Goal: Check status: Check status

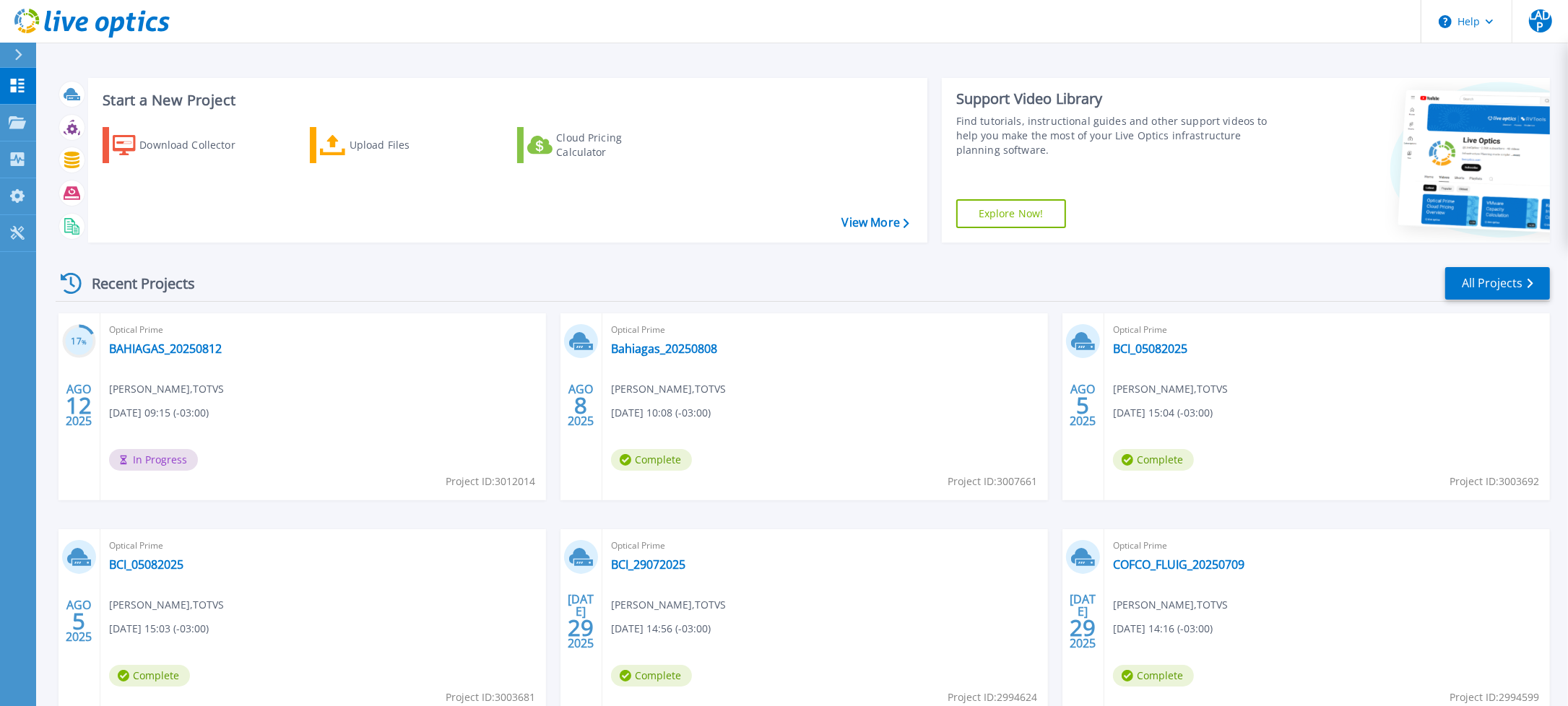
click at [192, 369] on div "Optical Prime BAHIAGAS_20250812 Lucas Adreani de Piza , TOTVS 08/12/2025, 09:15…" at bounding box center [323, 407] width 446 height 187
click at [201, 354] on link "BAHIAGAS_20250812" at bounding box center [165, 349] width 112 height 15
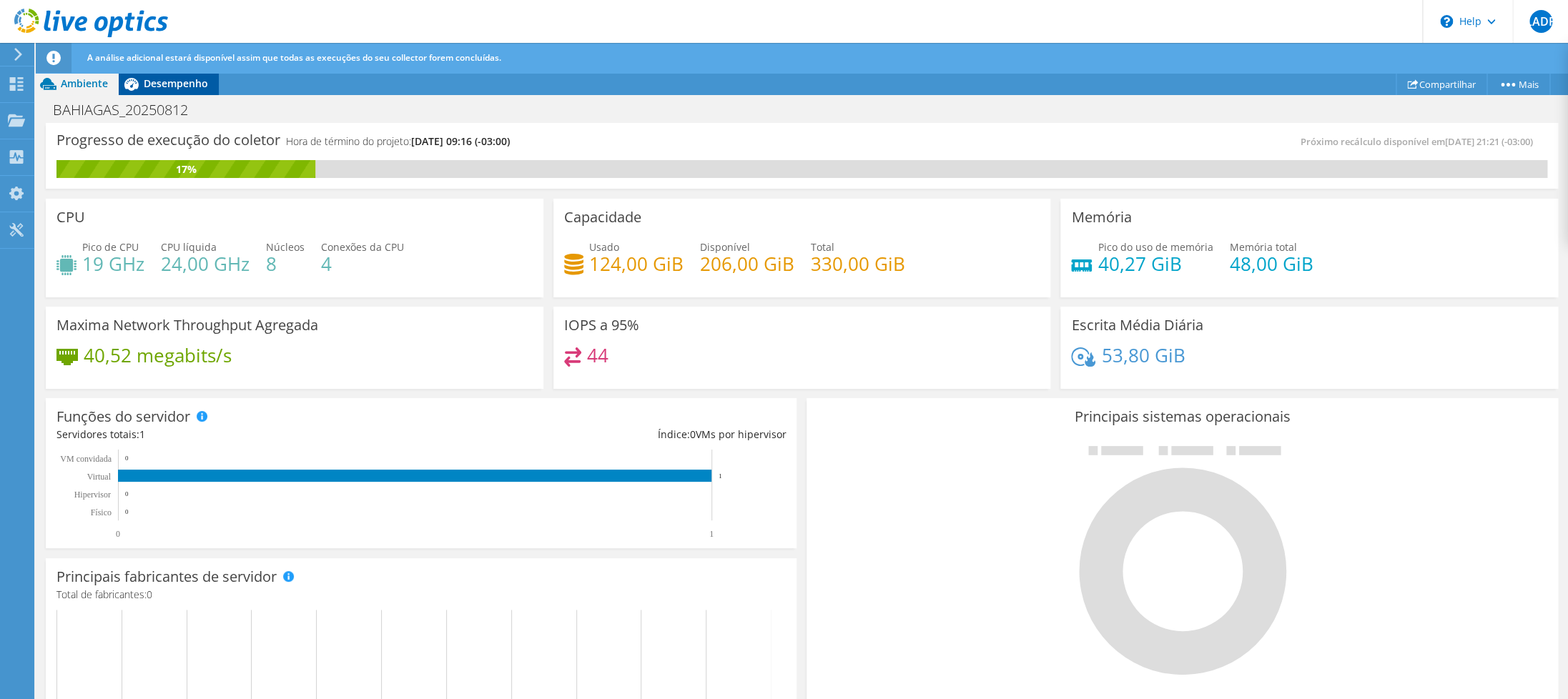
click at [182, 75] on div "Desempenho" at bounding box center [168, 83] width 100 height 23
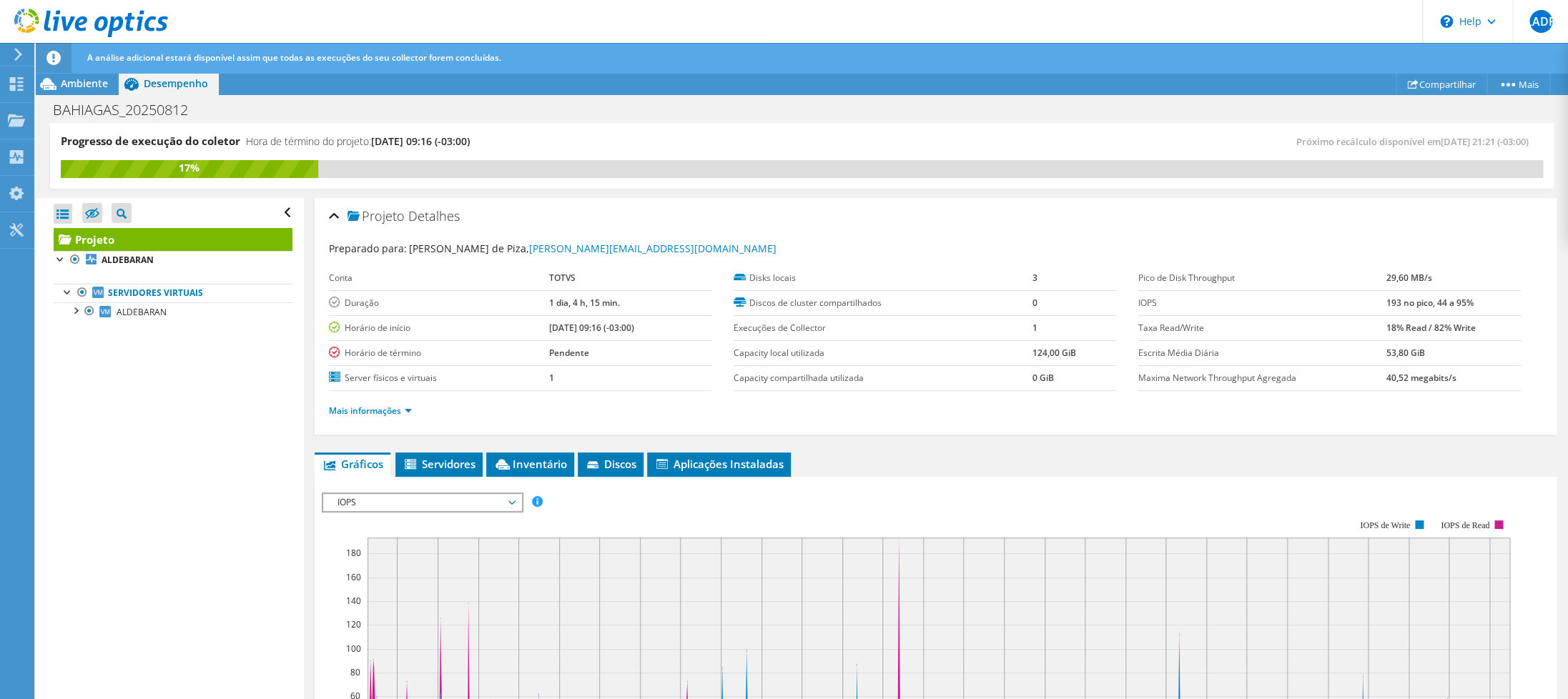
click at [177, 85] on span "Desempenho" at bounding box center [176, 83] width 64 height 14
click at [392, 501] on span "IOPS" at bounding box center [422, 502] width 184 height 17
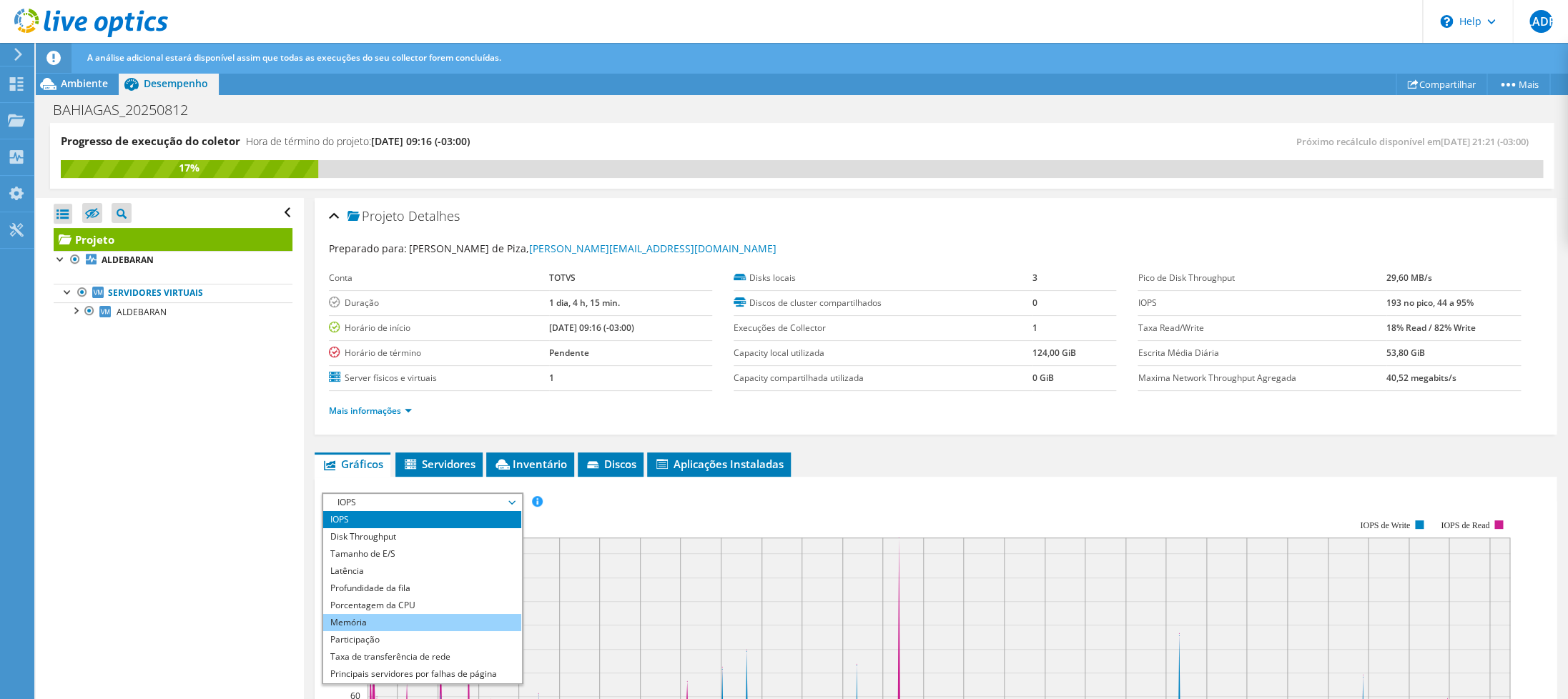
click at [395, 626] on li "Memória" at bounding box center [422, 622] width 198 height 17
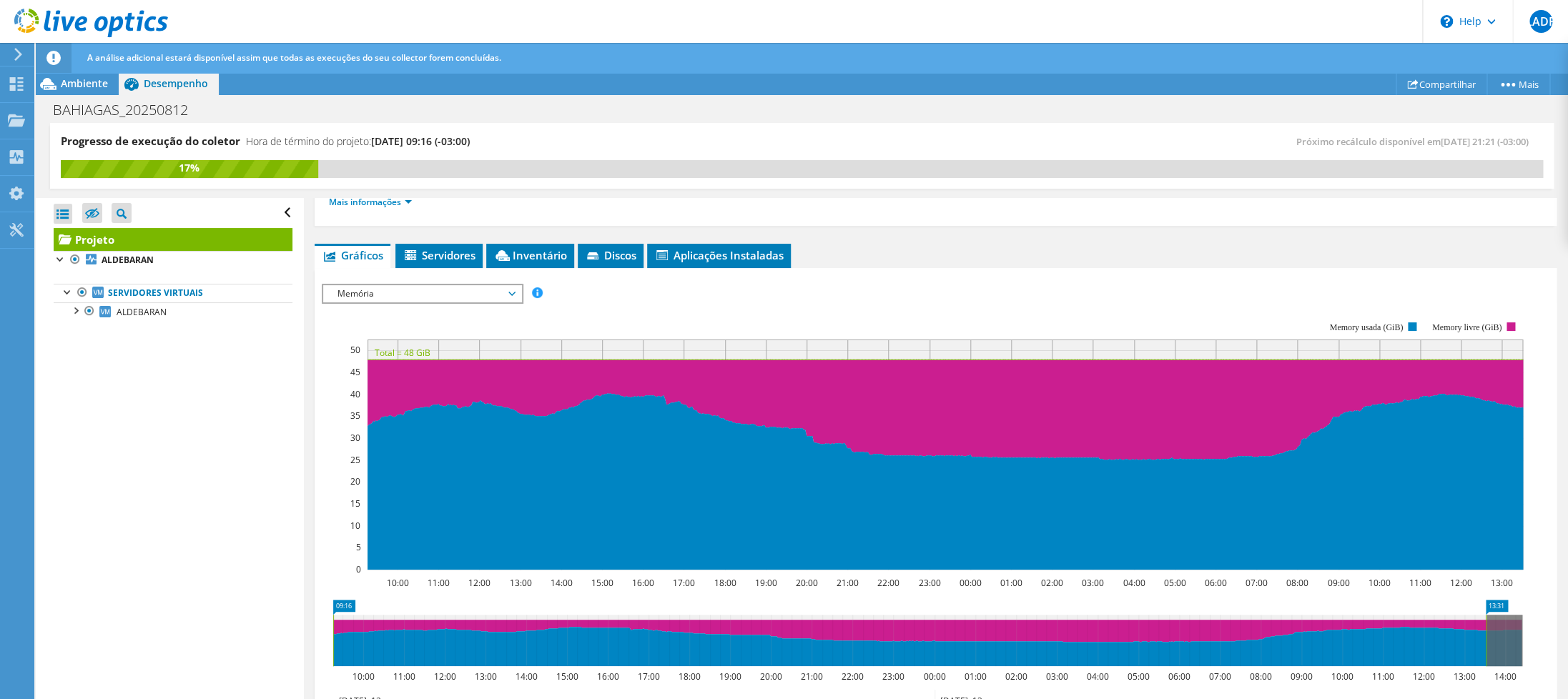
scroll to position [348, 0]
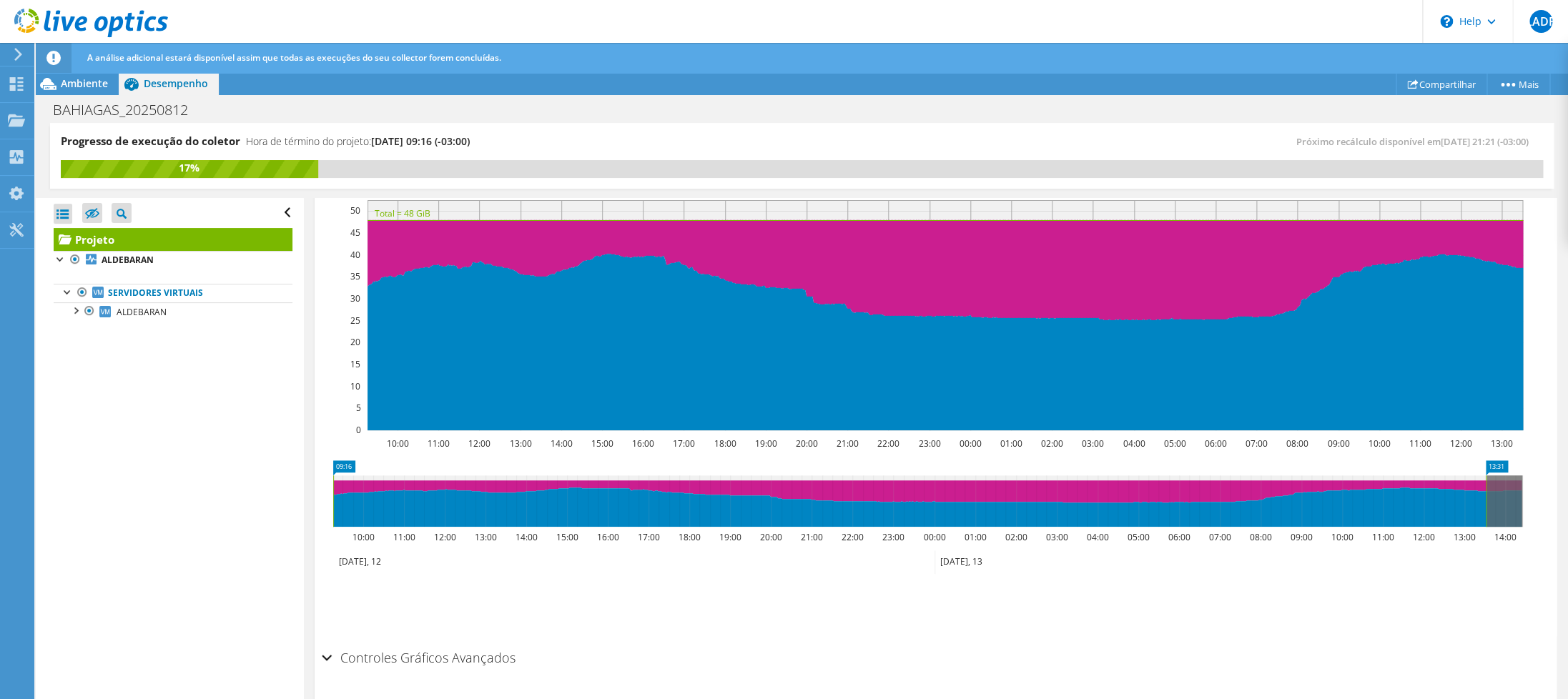
click at [606, 561] on icon at bounding box center [633, 562] width 601 height 23
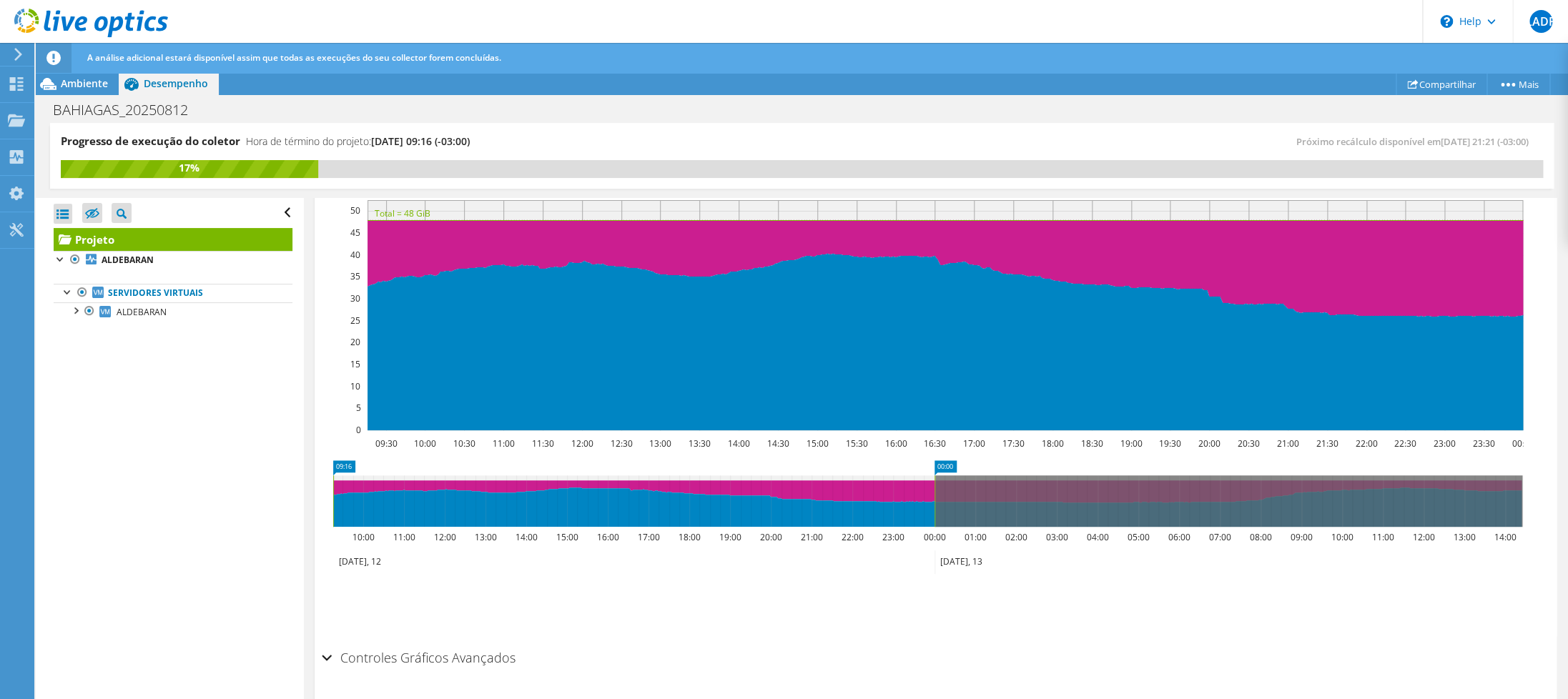
click at [1130, 533] on text "05:00" at bounding box center [1138, 537] width 22 height 12
click at [1021, 562] on icon at bounding box center [1222, 562] width 577 height 23
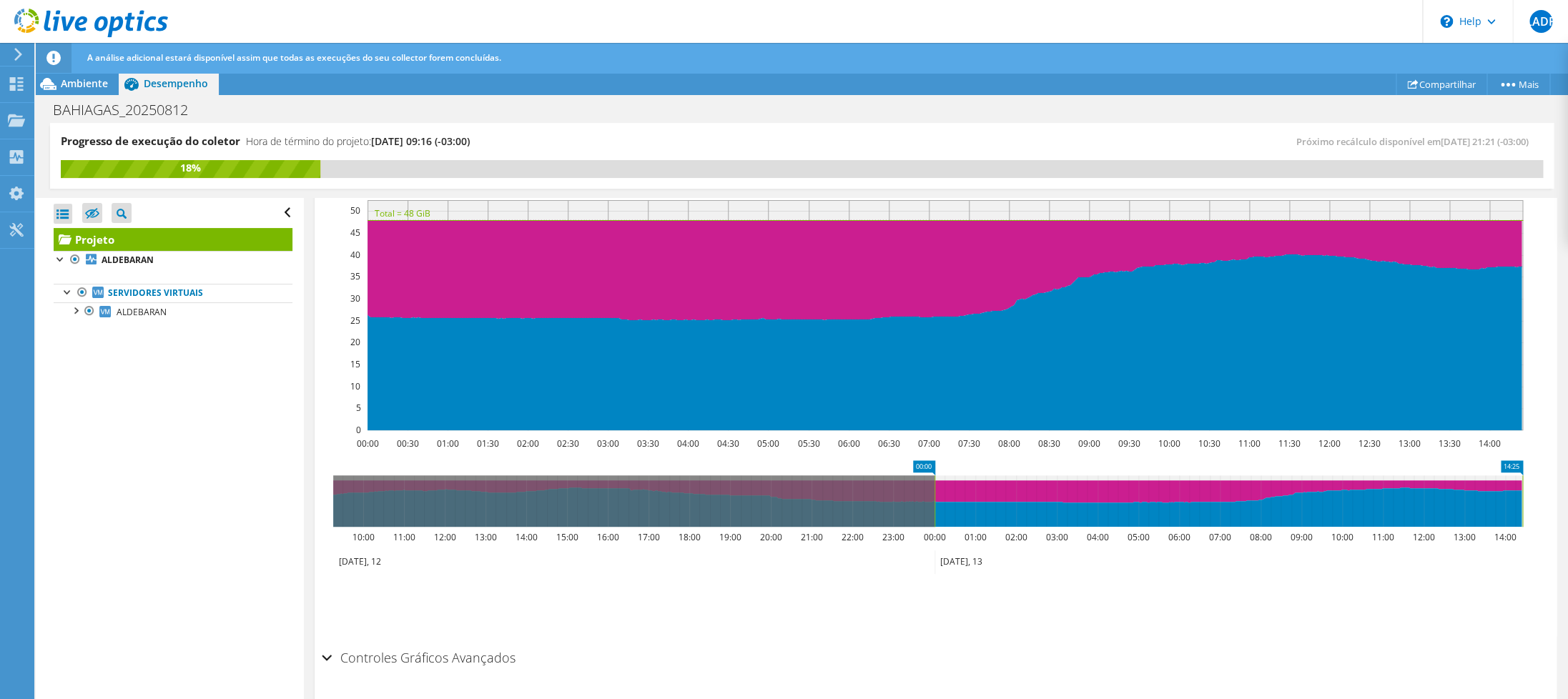
click at [931, 507] on icon at bounding box center [927, 501] width 1189 height 51
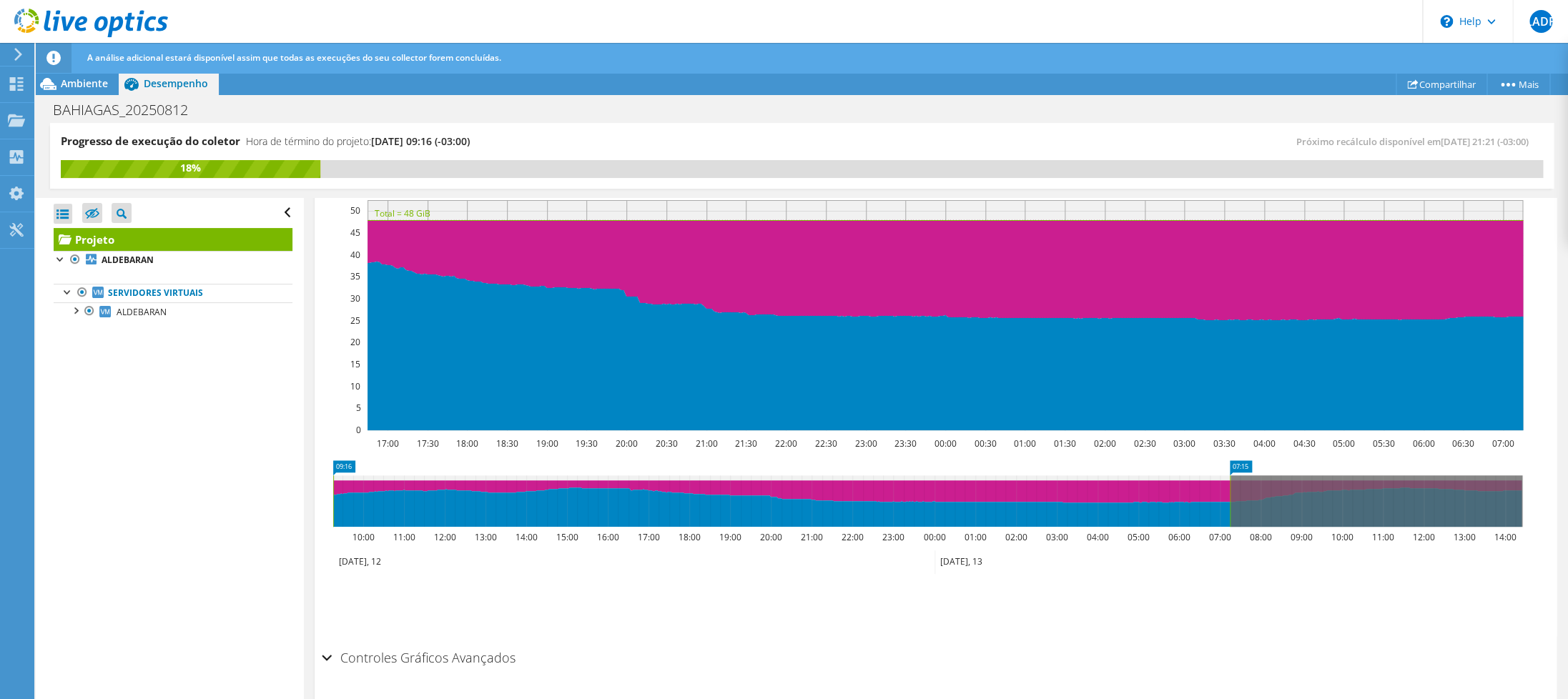
drag, startPoint x: 638, startPoint y: 507, endPoint x: 242, endPoint y: 530, distance: 396.7
click at [242, 530] on div "Progresso de execução do coletor Hora de término do projeto: [DATE] 09:16 (-03:…" at bounding box center [802, 411] width 1532 height 577
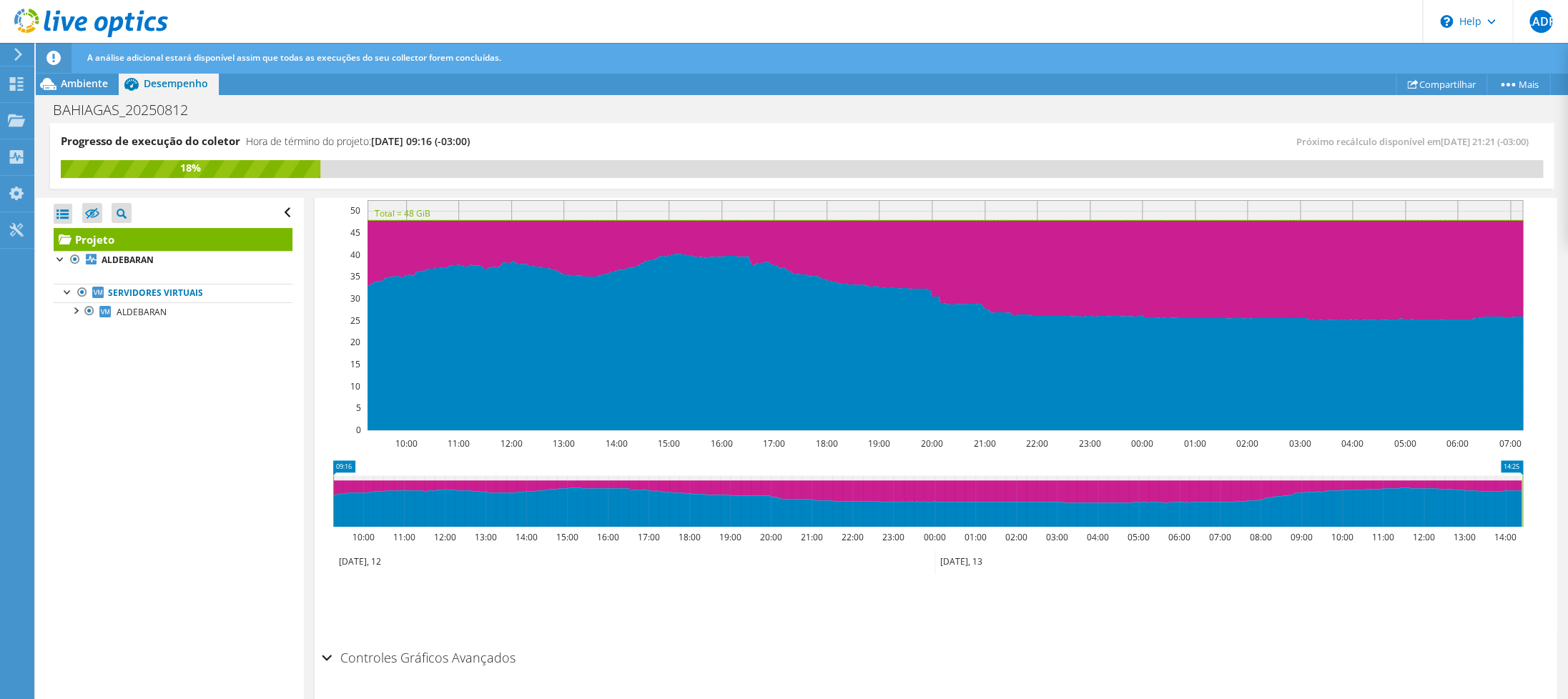
drag, startPoint x: 1230, startPoint y: 504, endPoint x: 1537, endPoint y: 497, distance: 307.1
click at [1537, 497] on section "IOPS Disk Throughput Tamanho de E/S Latência Profundidade da fila Porcentagem d…" at bounding box center [936, 423] width 1242 height 588
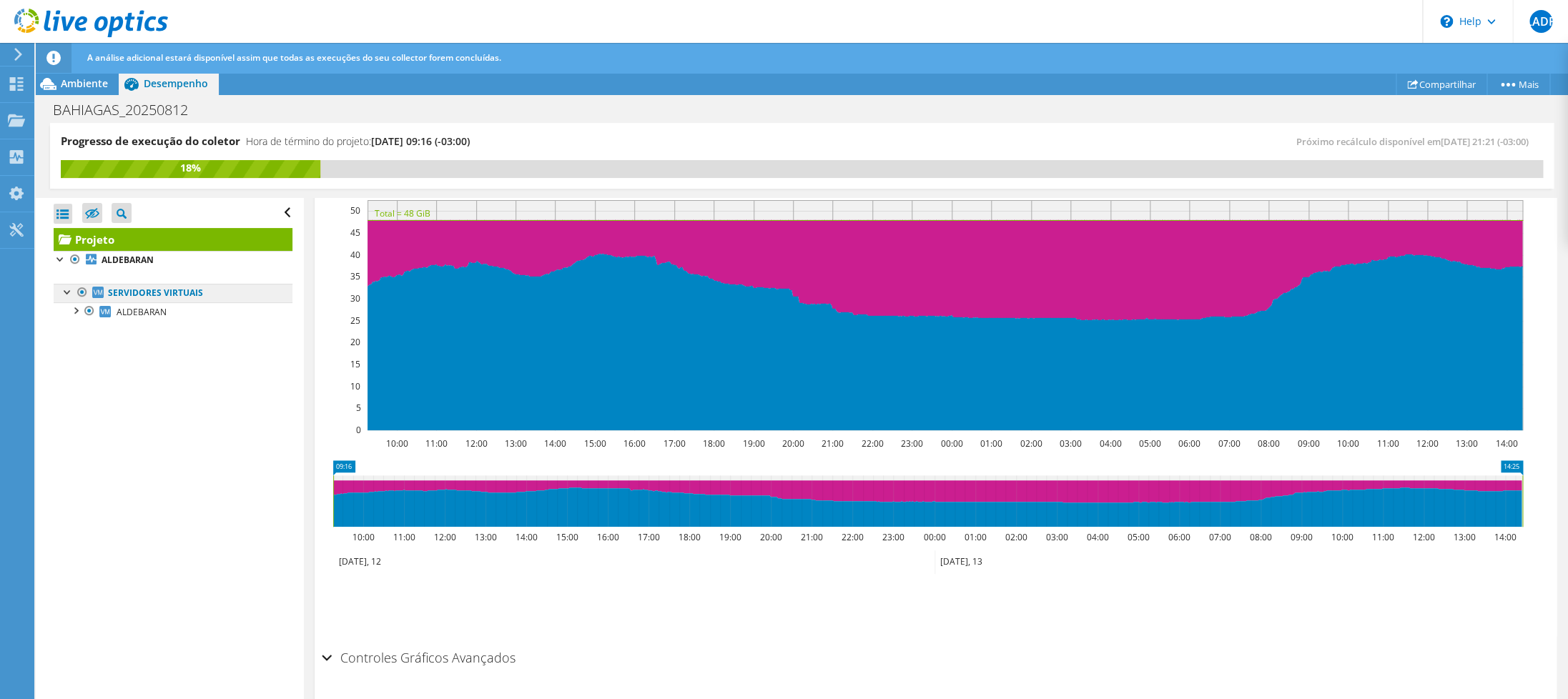
click at [152, 292] on link "Servidores virtuais" at bounding box center [173, 293] width 239 height 18
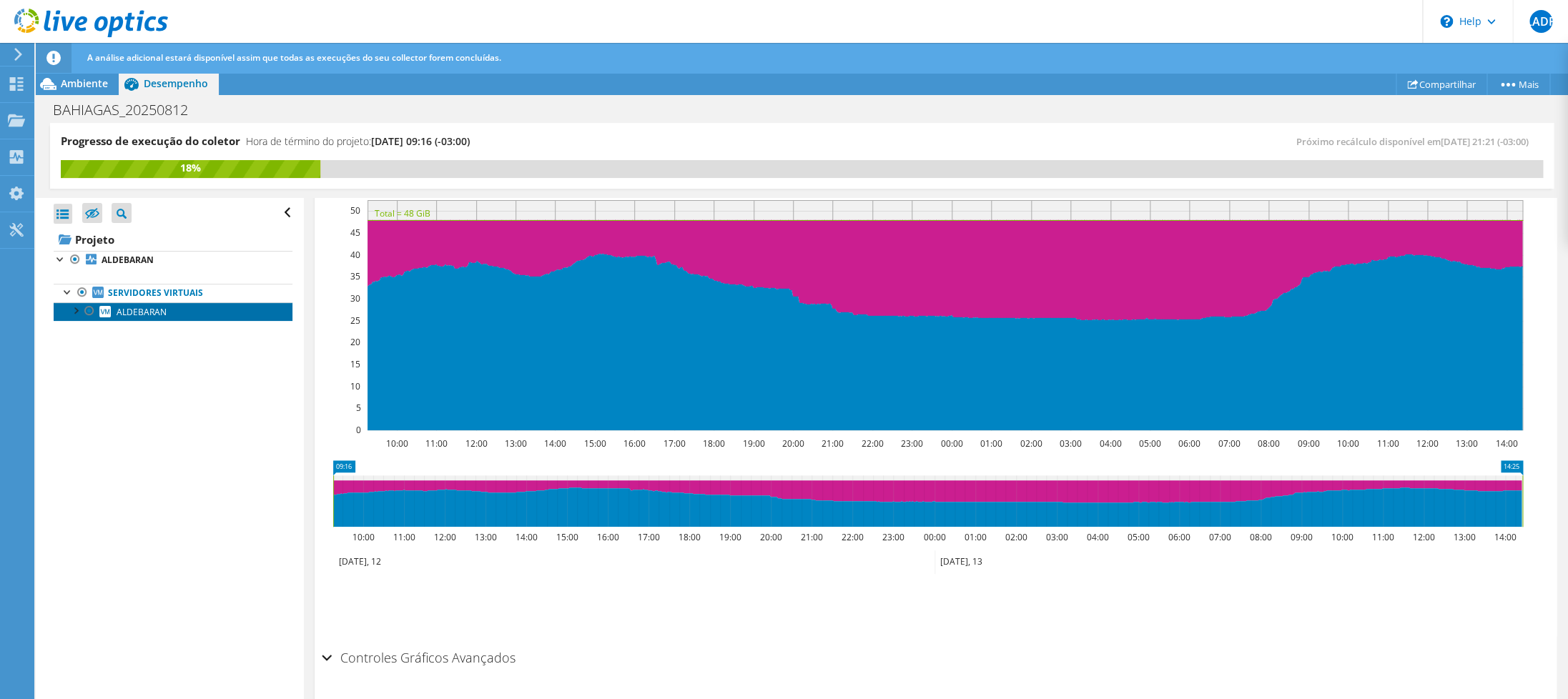
click at [149, 315] on span "ALDEBARAN" at bounding box center [141, 312] width 50 height 12
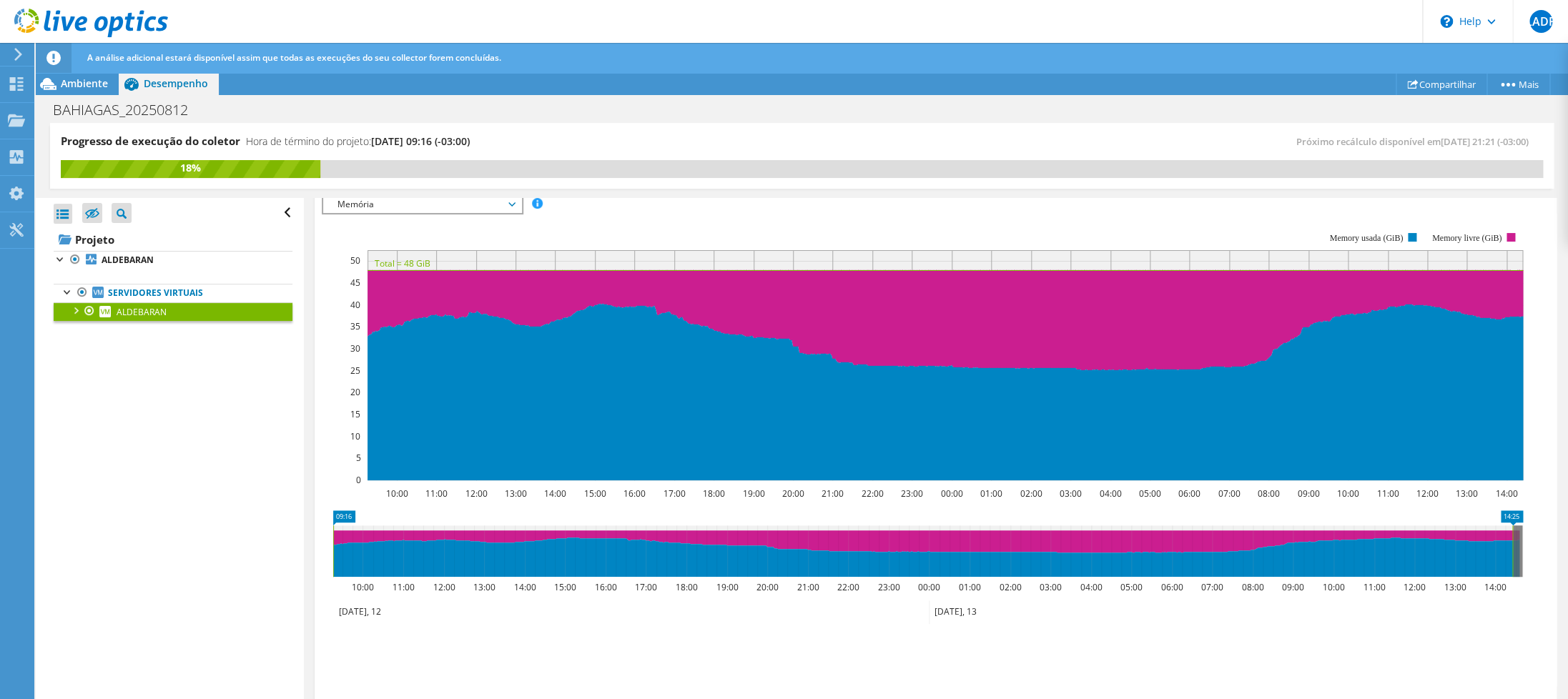
scroll to position [178, 0]
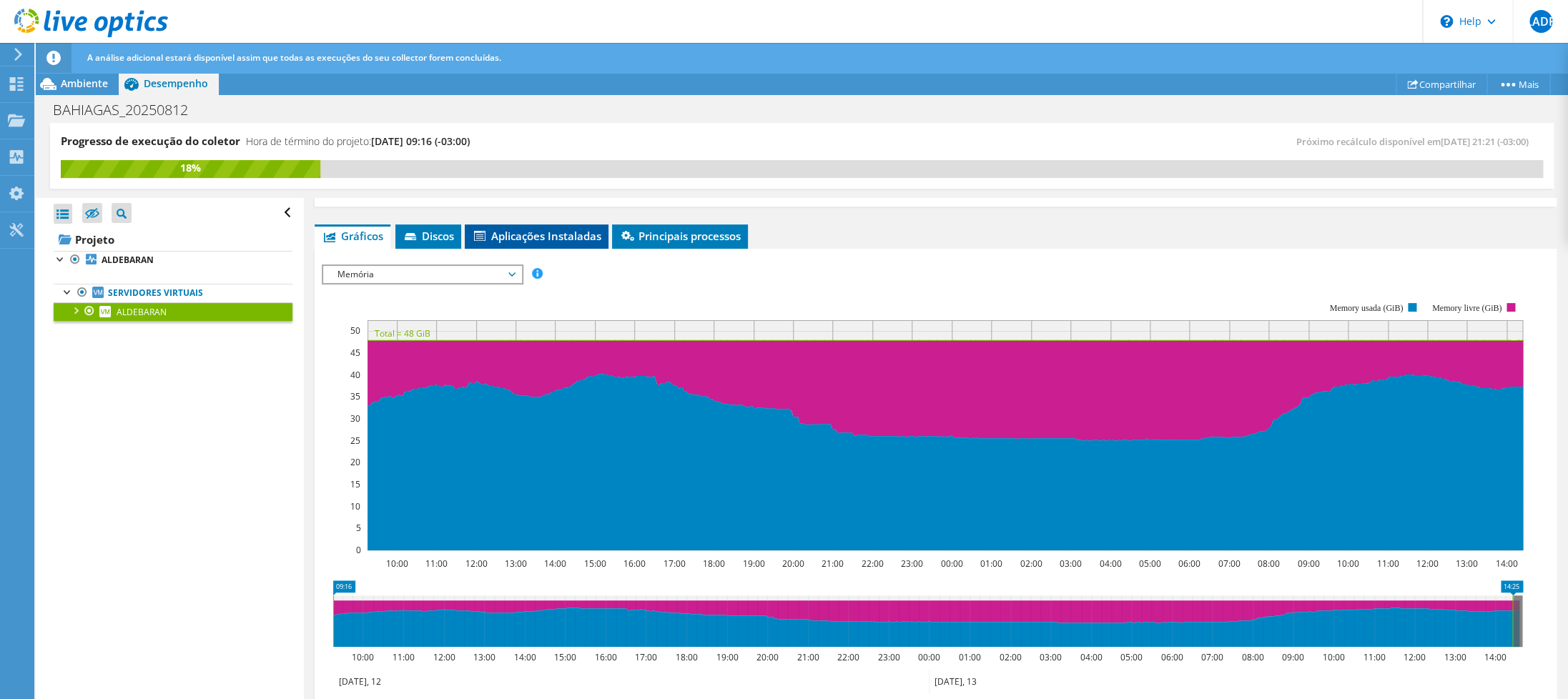
click at [556, 242] on span "Aplicações Instaladas" at bounding box center [537, 236] width 130 height 15
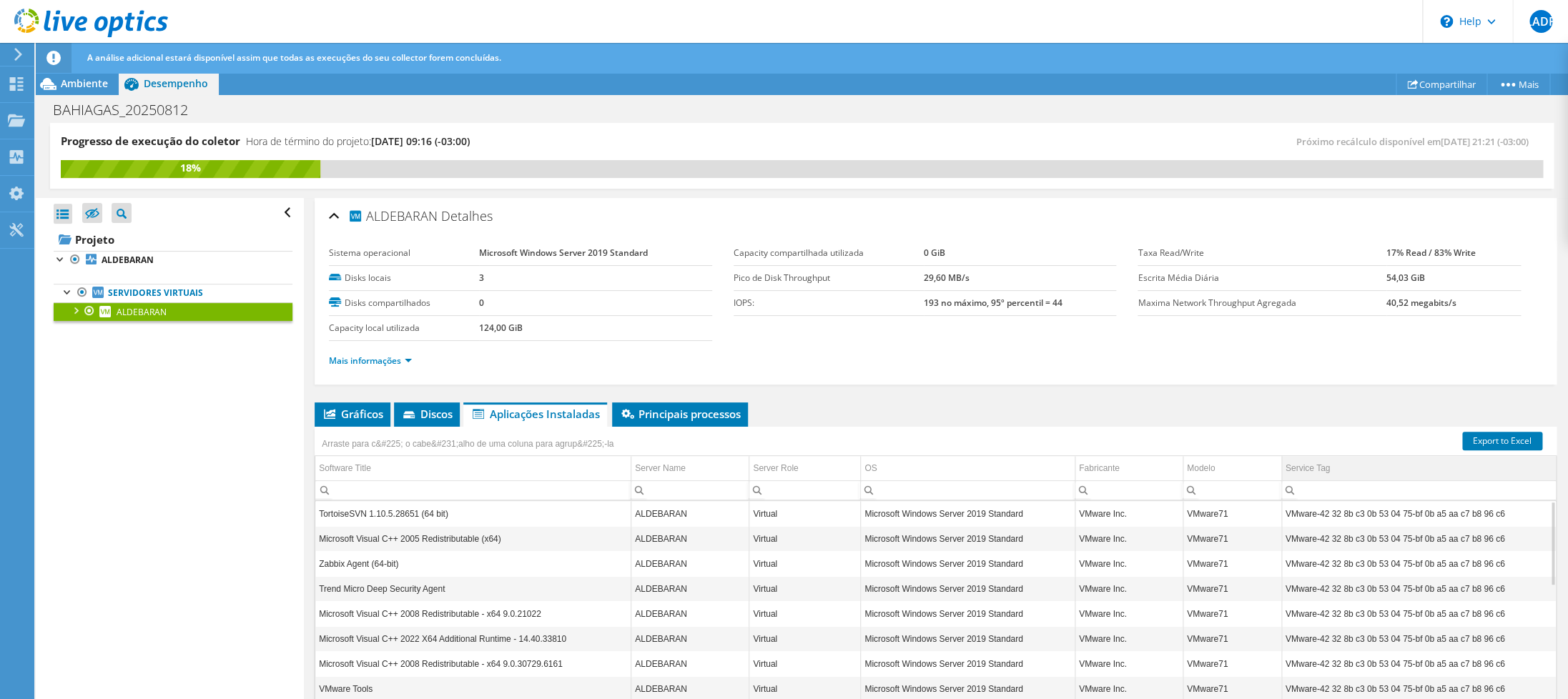
scroll to position [84, 0]
